Goal: Task Accomplishment & Management: Use online tool/utility

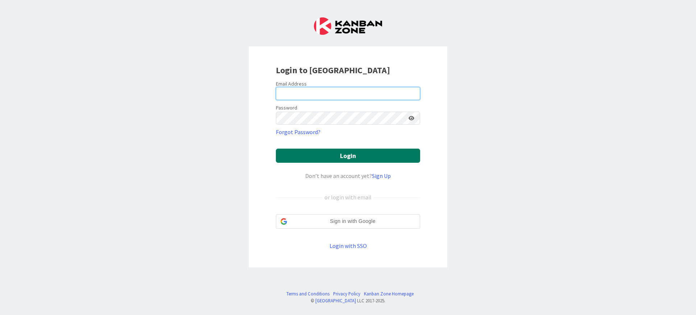
type input "[PERSON_NAME][EMAIL_ADDRESS][DOMAIN_NAME]"
click at [361, 154] on button "Login" at bounding box center [348, 156] width 144 height 14
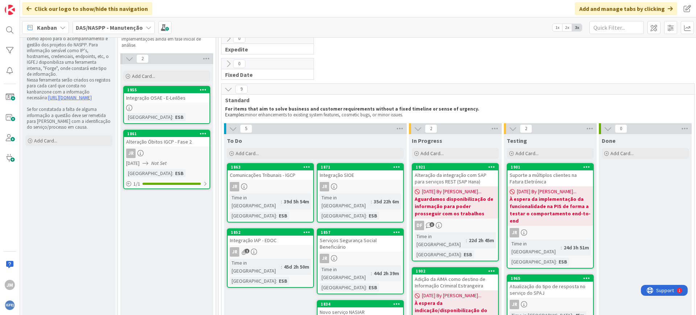
scroll to position [45, 0]
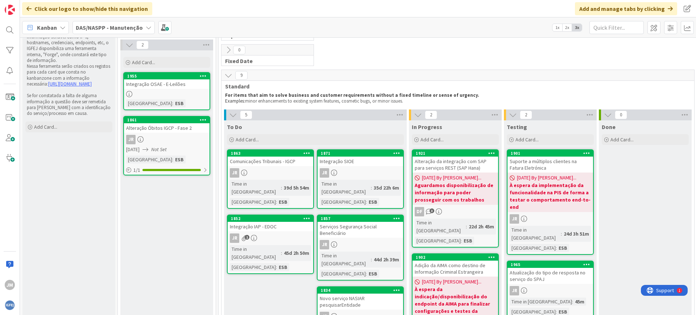
click at [170, 132] on link "1861 Alteração Óbitos IGCP - Fase 2 JR [DATE] Not Set [GEOGRAPHIC_DATA] : ESB 1…" at bounding box center [166, 145] width 87 height 59
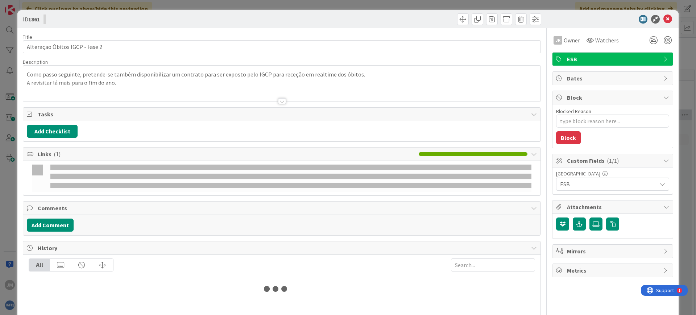
type textarea "x"
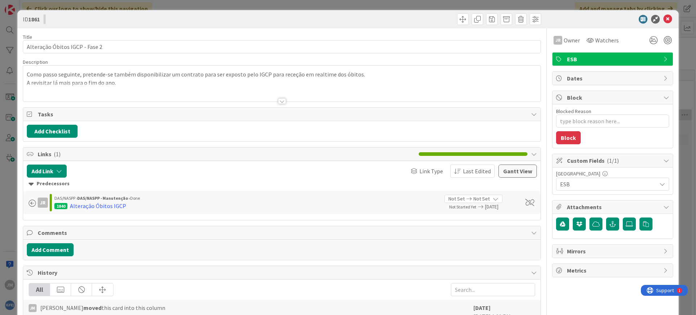
click at [273, 103] on div "Title 30 / 128 Alteração Óbitos IGCP - Fase 2 Description Como passo seguinte, …" at bounding box center [282, 237] width 518 height 418
click at [278, 103] on div at bounding box center [282, 101] width 8 height 6
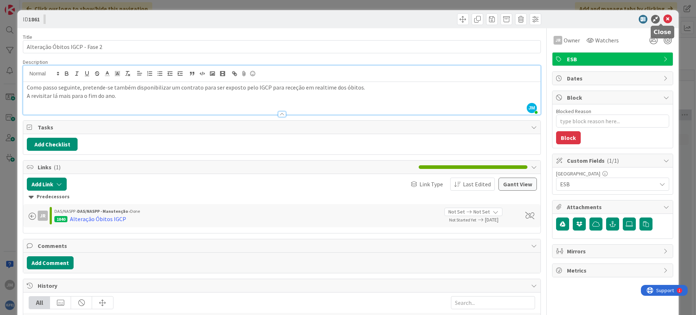
click at [663, 18] on icon at bounding box center [667, 19] width 9 height 9
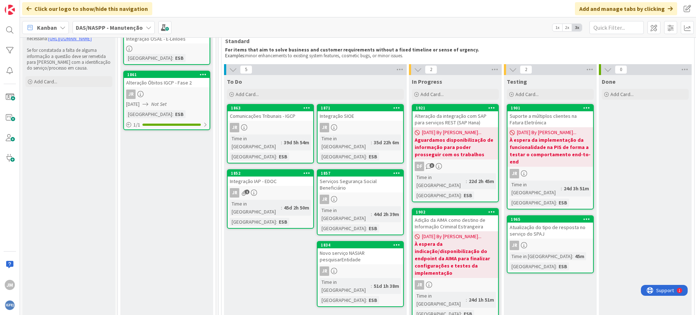
scroll to position [130, 0]
